Goal: Go to known website: Go to known website

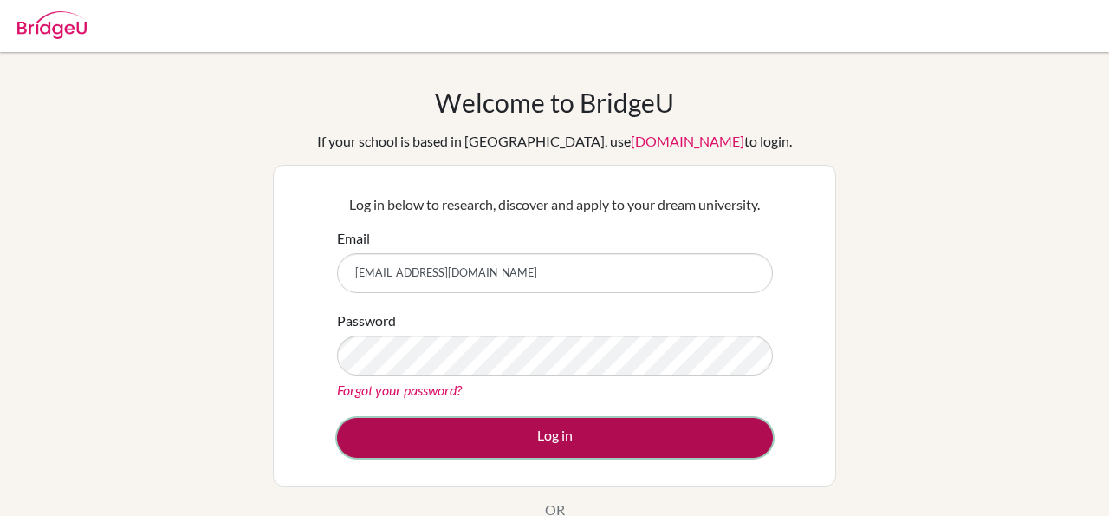
click at [698, 439] on button "Log in" at bounding box center [555, 438] width 436 height 40
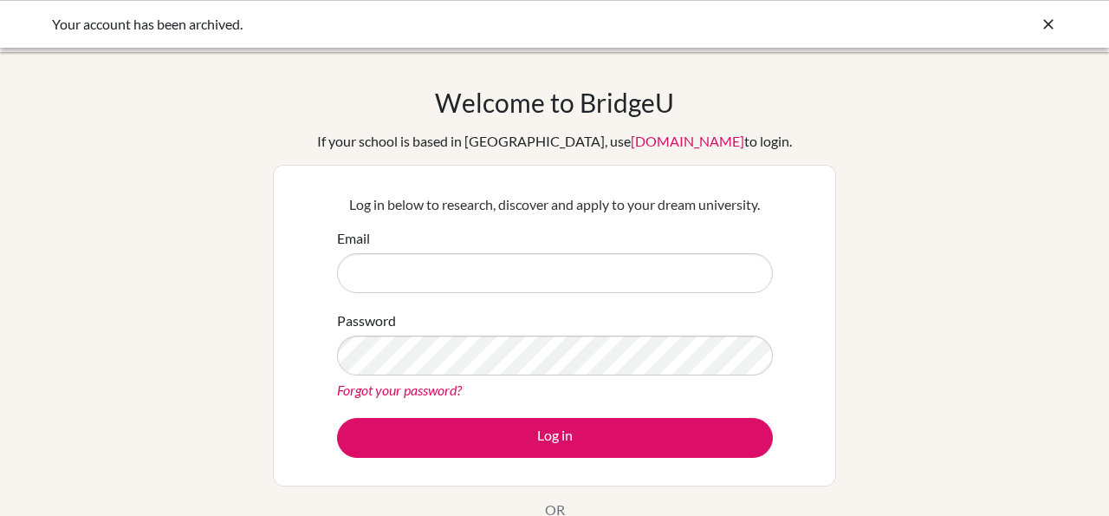
click at [1051, 17] on icon at bounding box center [1048, 24] width 17 height 17
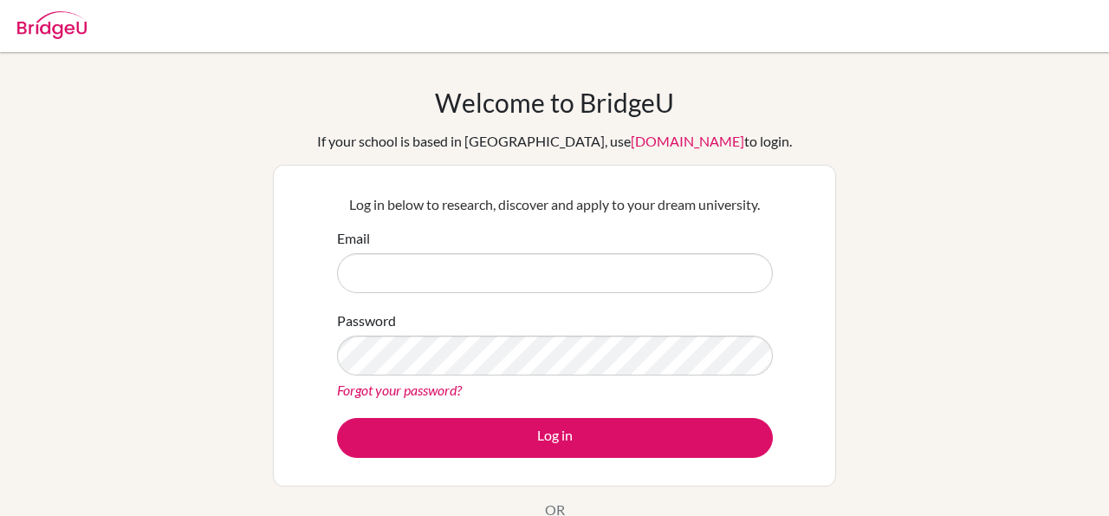
click at [48, 23] on img at bounding box center [51, 25] width 69 height 28
